Goal: Transaction & Acquisition: Purchase product/service

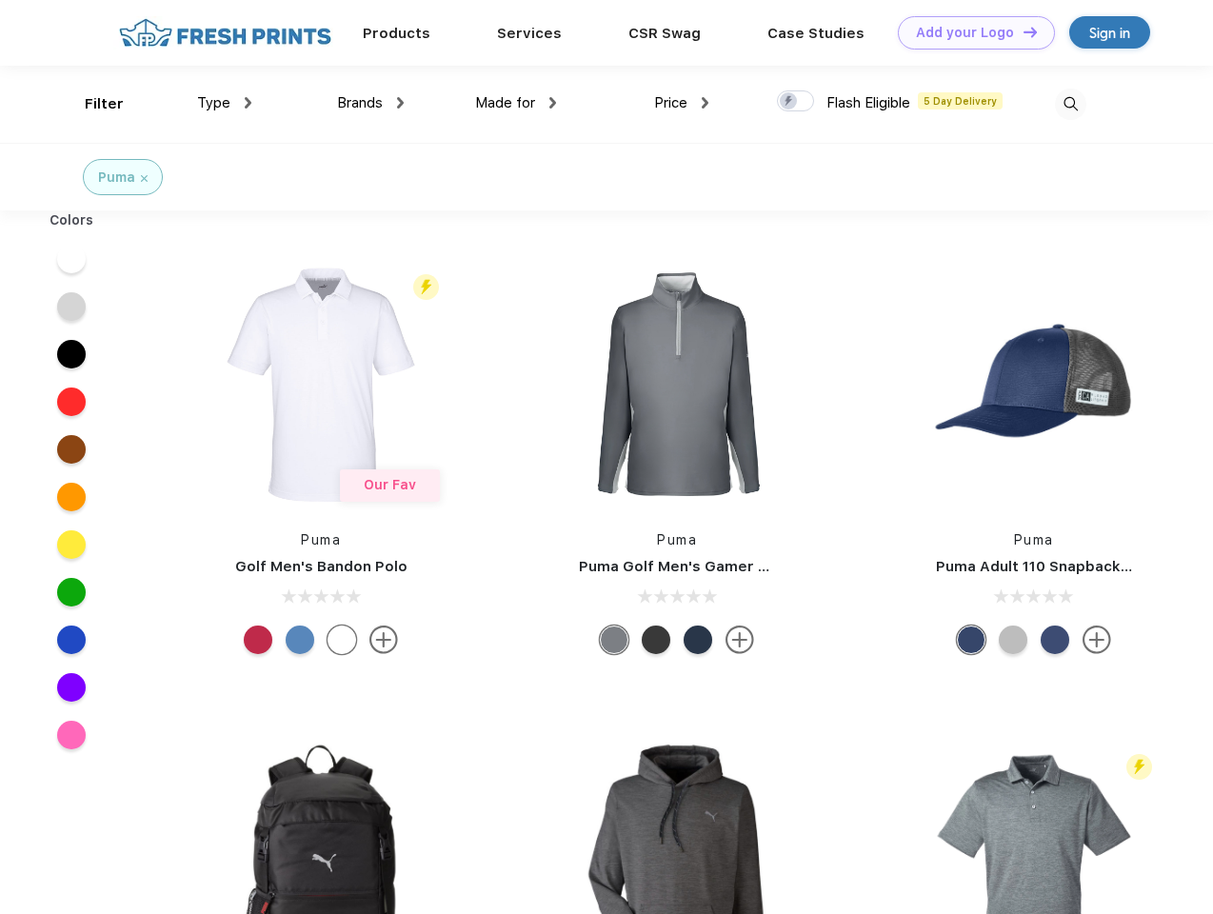
scroll to position [1, 0]
click at [969, 32] on link "Add your Logo Design Tool" at bounding box center [976, 32] width 157 height 33
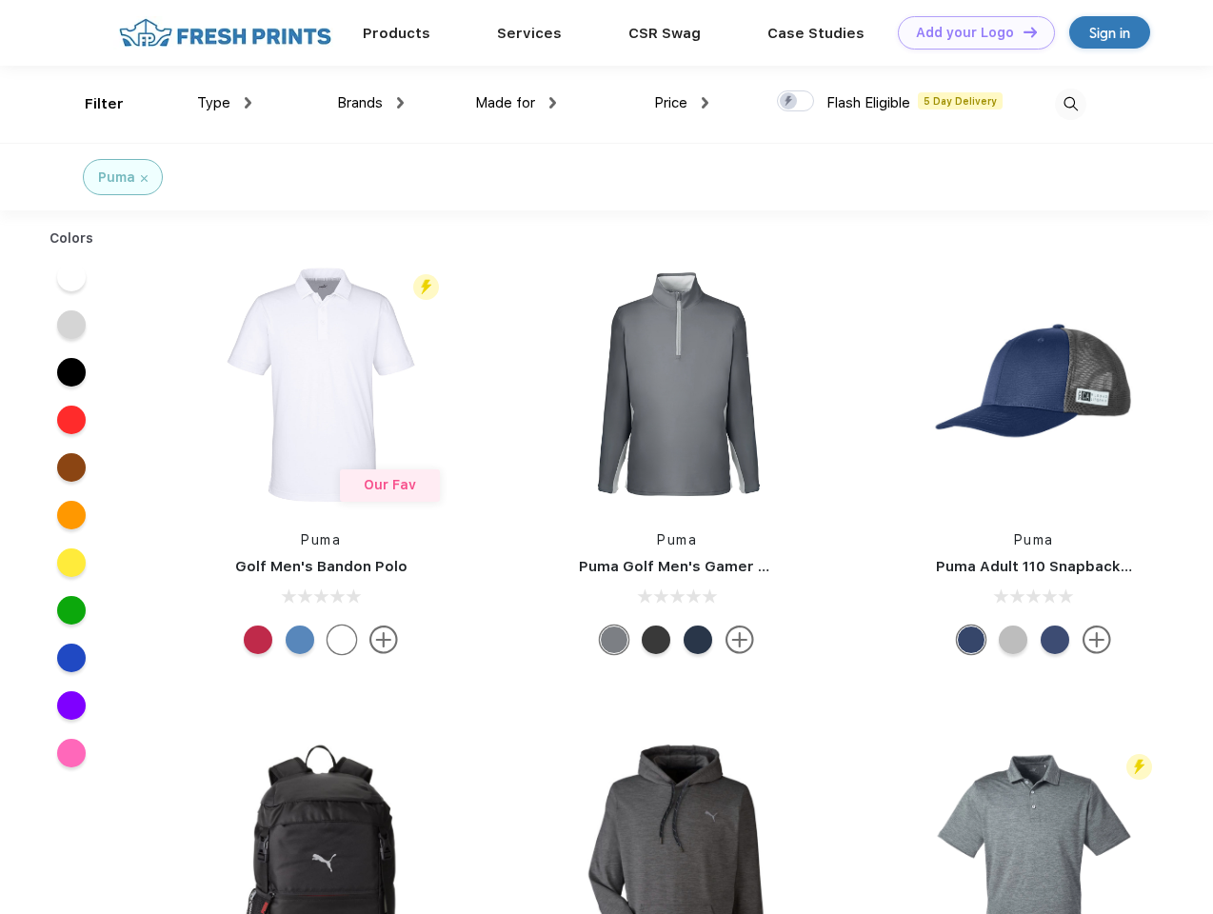
click at [0, 0] on div "Design Tool" at bounding box center [0, 0] width 0 height 0
click at [1022, 31] on link "Add your Logo Design Tool" at bounding box center [976, 32] width 157 height 33
click at [91, 104] on div "Filter" at bounding box center [104, 104] width 39 height 22
click at [225, 103] on span "Type" at bounding box center [213, 102] width 33 height 17
click at [370, 103] on span "Brands" at bounding box center [360, 102] width 46 height 17
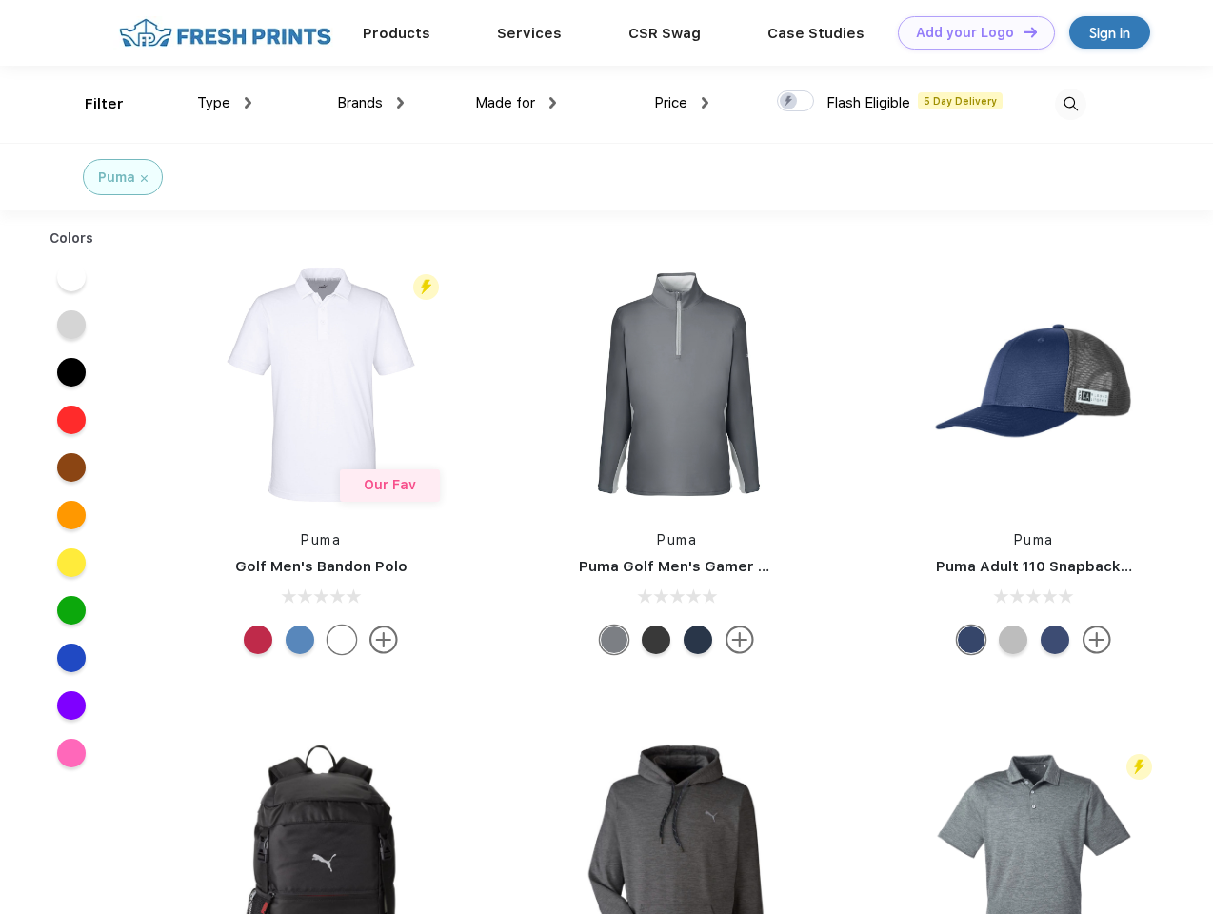
click at [516, 103] on span "Made for" at bounding box center [505, 102] width 60 height 17
click at [682, 103] on span "Price" at bounding box center [670, 102] width 33 height 17
click at [796, 102] on div at bounding box center [795, 100] width 37 height 21
click at [789, 102] on input "checkbox" at bounding box center [783, 95] width 12 height 12
click at [1070, 104] on img at bounding box center [1070, 104] width 31 height 31
